Goal: Find specific page/section: Find specific page/section

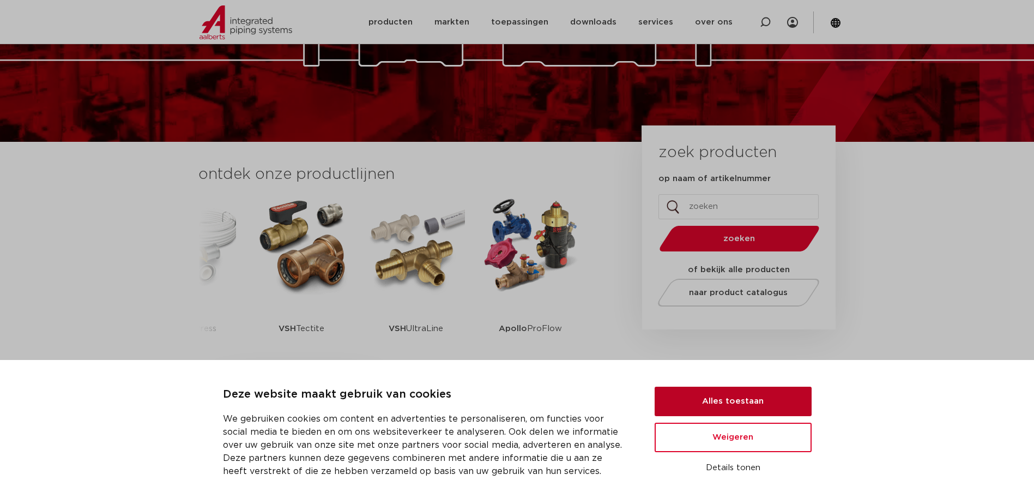
click at [770, 401] on button "Alles toestaan" at bounding box center [733, 400] width 157 height 29
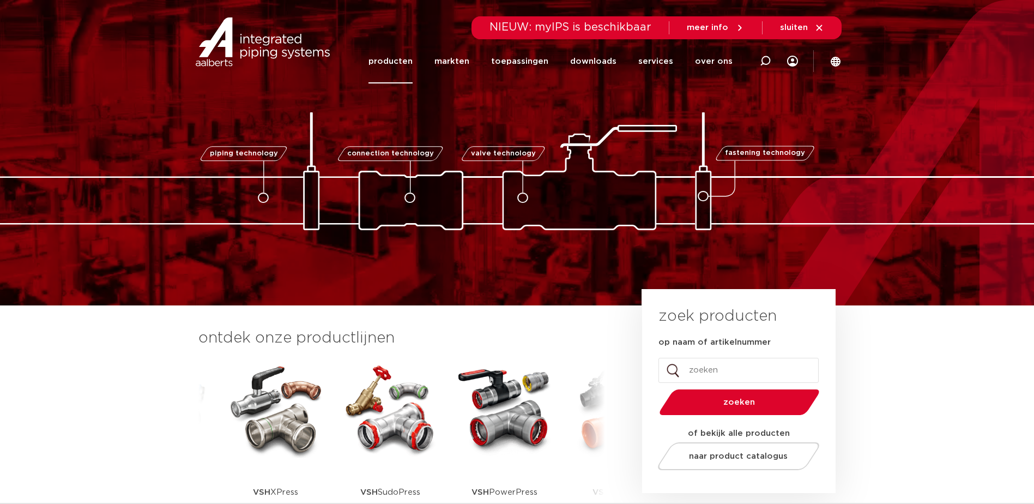
click at [410, 57] on link "producten" at bounding box center [390, 61] width 44 height 44
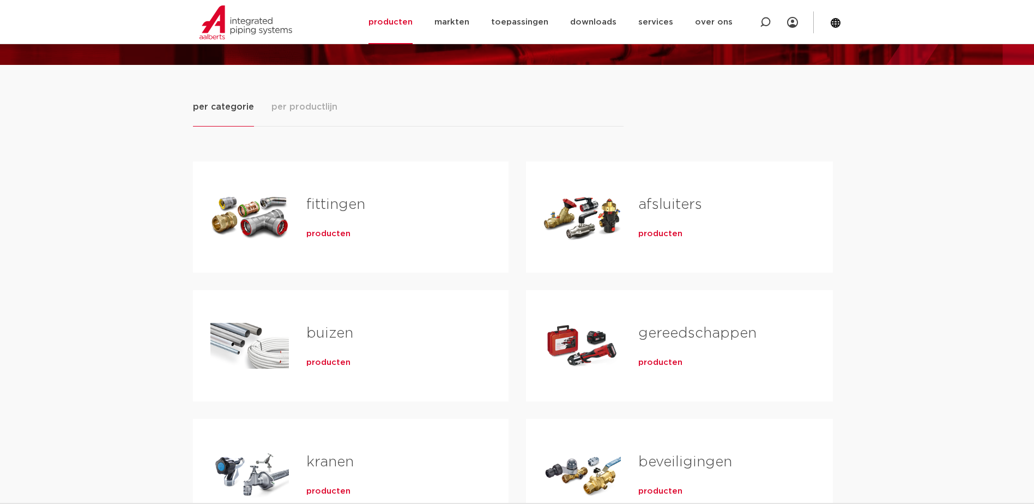
scroll to position [109, 0]
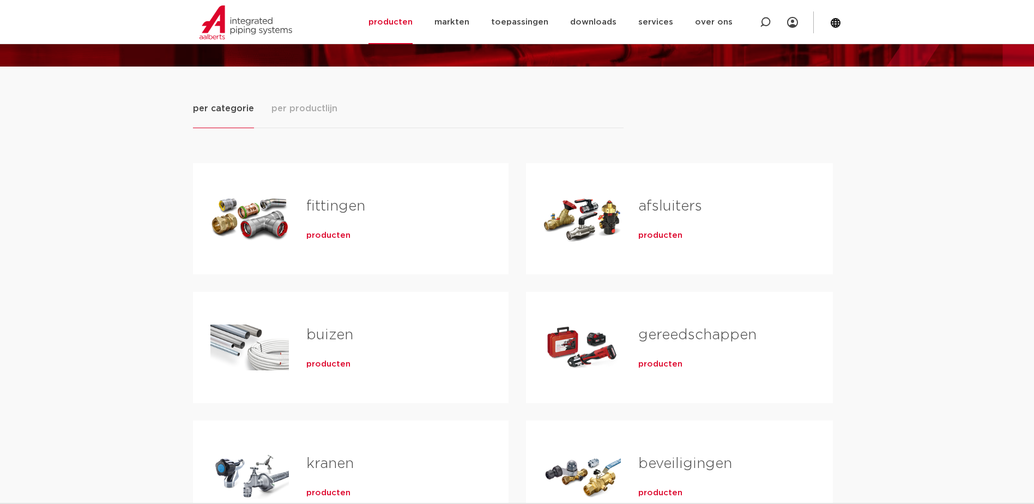
click at [324, 237] on span "producten" at bounding box center [328, 235] width 44 height 11
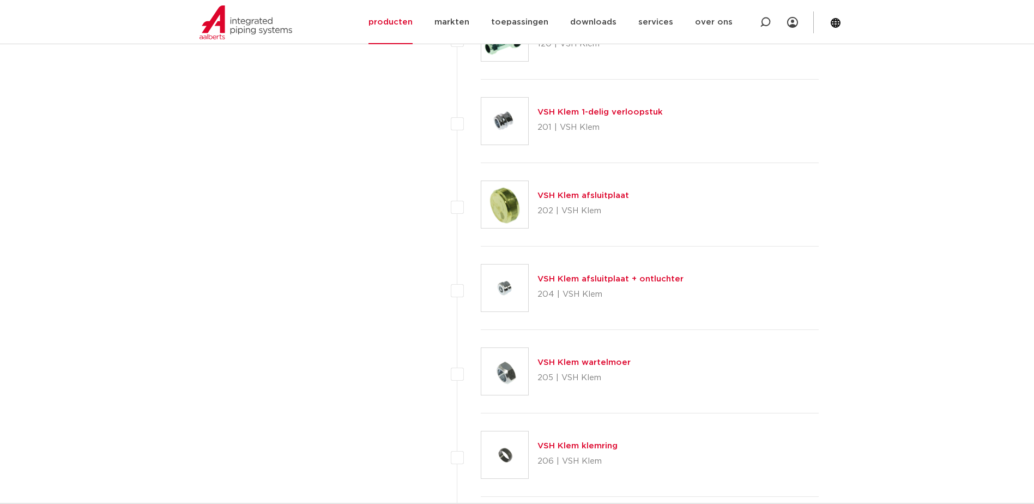
scroll to position [1853, 0]
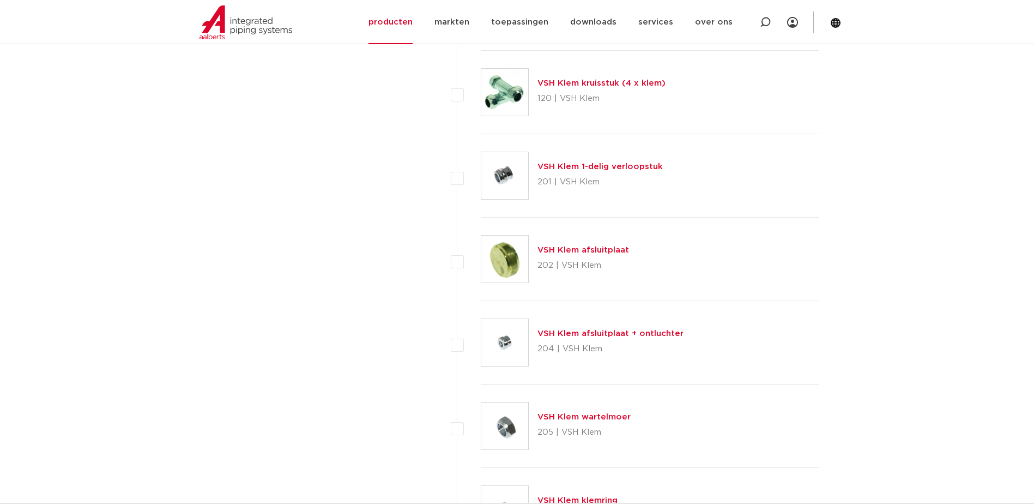
click at [592, 250] on link "VSH Klem afsluitplaat" at bounding box center [583, 250] width 92 height 8
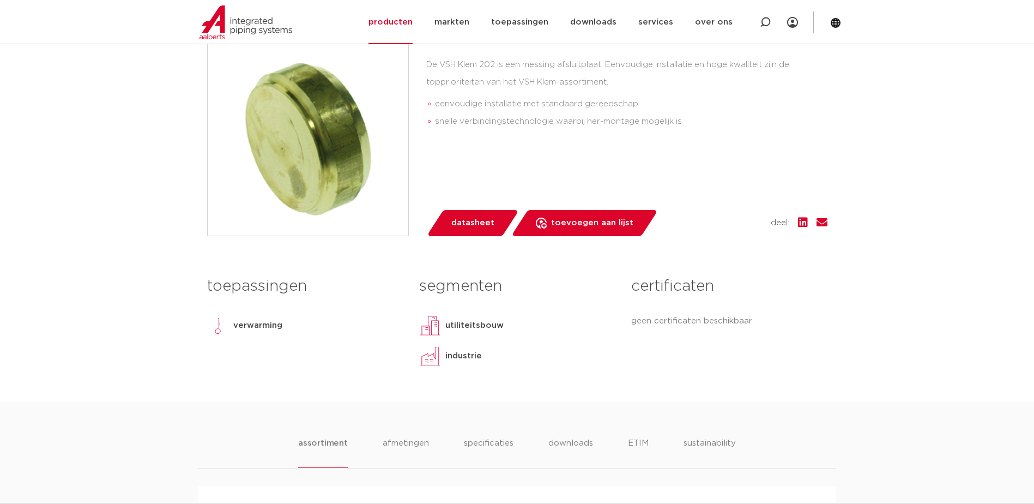
scroll to position [218, 0]
